Goal: Task Accomplishment & Management: Manage account settings

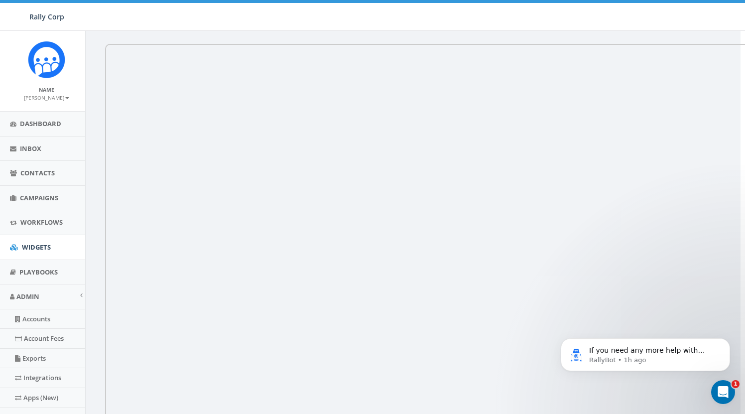
scroll to position [0, 10]
click at [38, 149] on span "Inbox" at bounding box center [30, 148] width 21 height 9
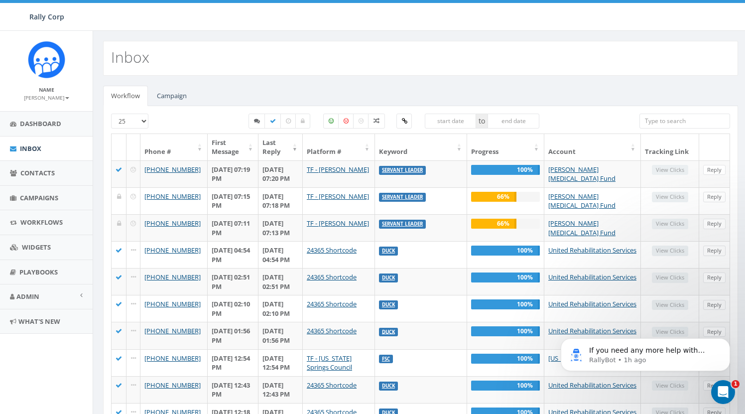
click at [54, 100] on small "[PERSON_NAME]" at bounding box center [46, 97] width 45 height 7
click at [45, 125] on link "Sign Out" at bounding box center [49, 125] width 79 height 12
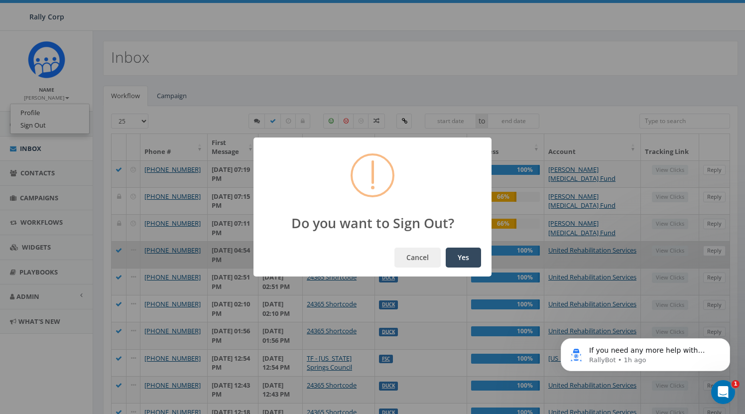
click at [468, 257] on button "Yes" at bounding box center [463, 258] width 35 height 20
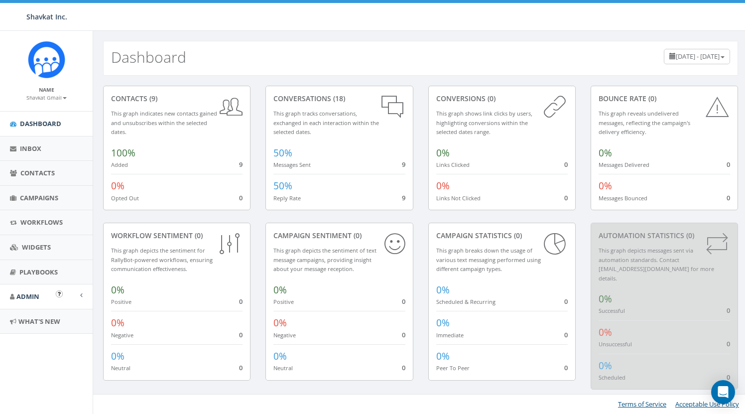
click at [36, 292] on span "Admin" at bounding box center [27, 296] width 23 height 9
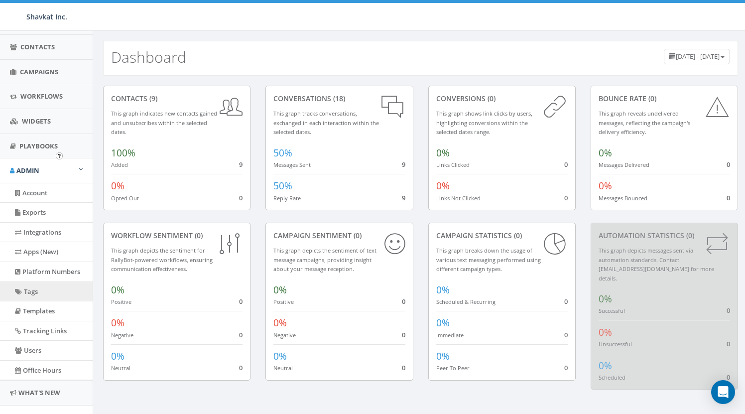
scroll to position [139, 0]
